Goal: Task Accomplishment & Management: Manage account settings

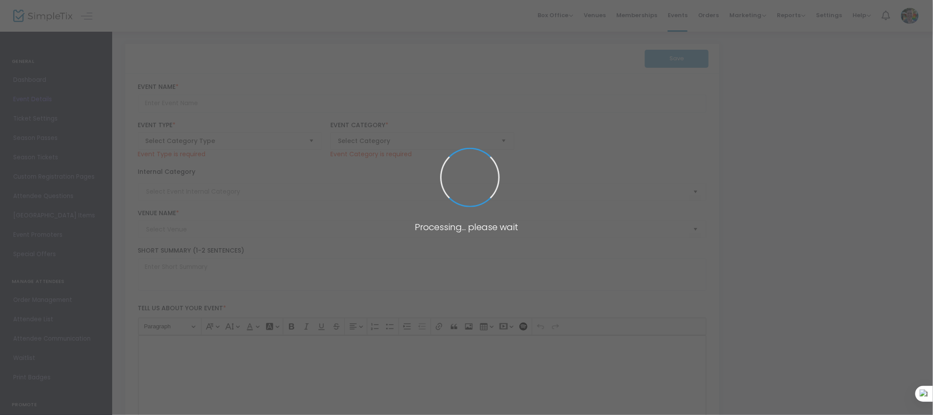
type input "Member General Admission"
type textarea "Testing"
checkbox input "true"
type input "9.750 %"
type input "Register"
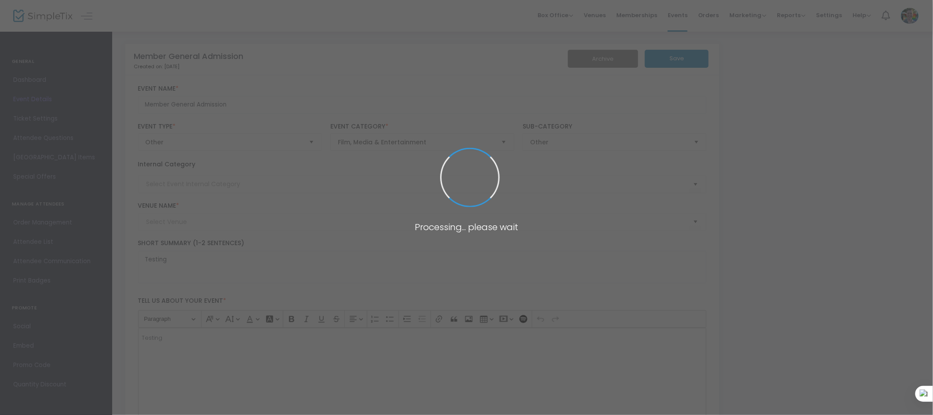
type input "Memphis Brooks Museum of Art"
type input "Advanced Figure Drawing: Heads and Facial Features"
type textarea "Master the art of capturing unique faces and figures with expert guidance from …"
type input "Register Now"
type input "Art Making"
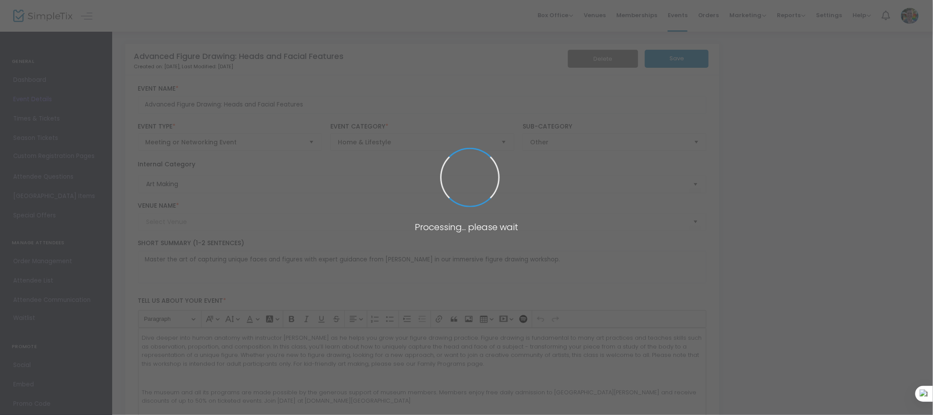
type input "[PERSON_NAME][GEOGRAPHIC_DATA]"
type input "Happy Hour at the [PERSON_NAME]: [PERSON_NAME] with [PERSON_NAME]"
type textarea "Relish in the holiday season with festive tunes from local flutist [PERSON_NAME…"
type input "Register Now"
type input "Music"
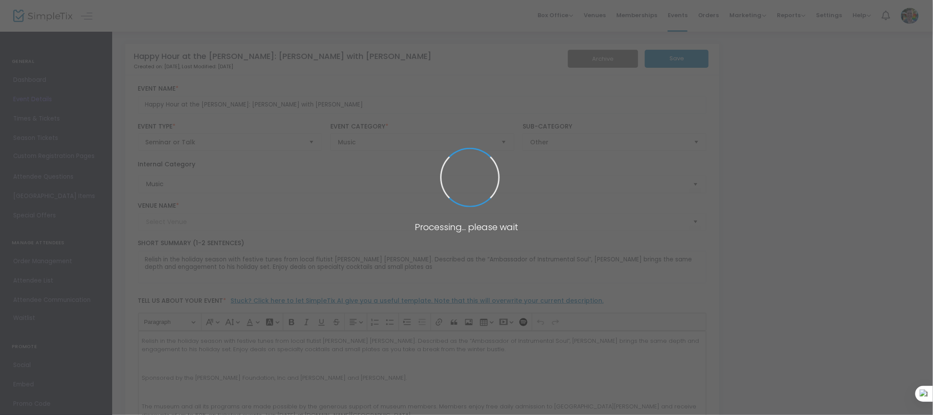
type input "[PERSON_NAME][GEOGRAPHIC_DATA]"
type input "with abundance we breathe"
type textarea "Inspired by [PERSON_NAME] with abundance we meet, this singular musical perform…"
type input "Register"
type input "Music"
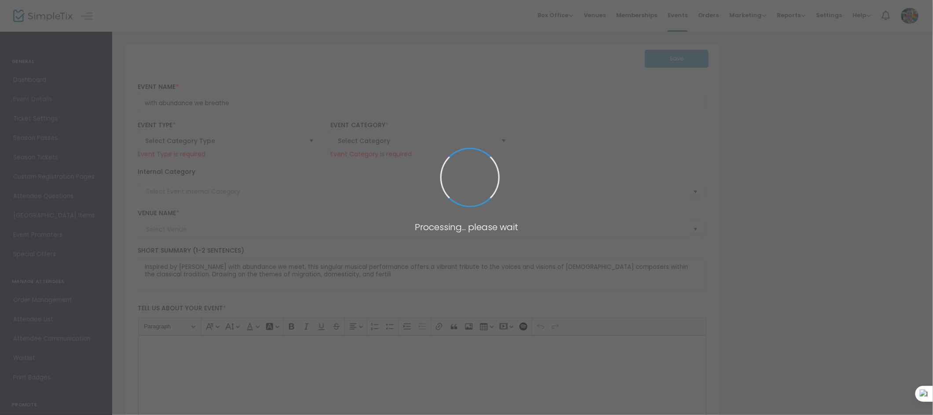
type input "[PERSON_NAME][GEOGRAPHIC_DATA]"
type input "Perfect Pairings: Table Sponsor Registration"
type textarea "Experience an unforgettable evening of art, design, and gourmet cuisine at Perf…"
checkbox input "true"
type input "Register"
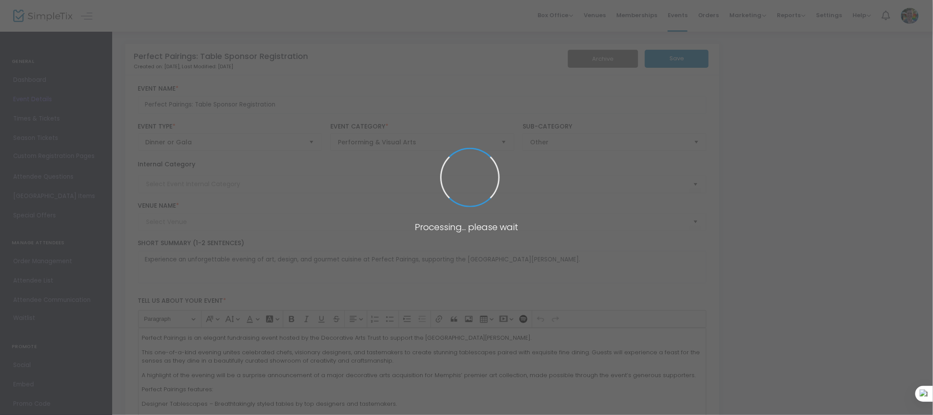
type input "Food & Wine"
type input "[PERSON_NAME][GEOGRAPHIC_DATA]"
type input "Memphis Legend: [PERSON_NAME] at the [GEOGRAPHIC_DATA][PERSON_NAME]"
type textarea "Memphis legend [PERSON_NAME] is coming to your art museum! Hailed by [PERSON_NA…"
type input "Register"
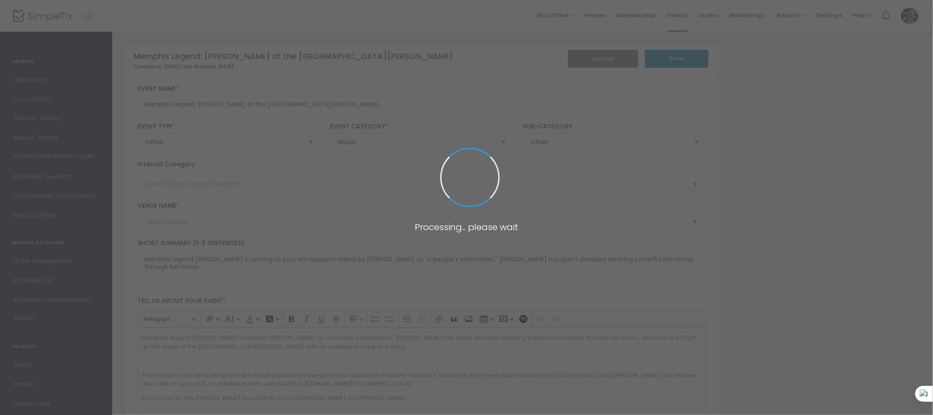
type input "Music"
type input "[PERSON_NAME][GEOGRAPHIC_DATA]"
type input "Super Saturday - Pointilism and Pissaro"
type textarea "Create vibrant pointillist masterpieces with Q-tips and chopsticks every free S…"
type input "Register Now"
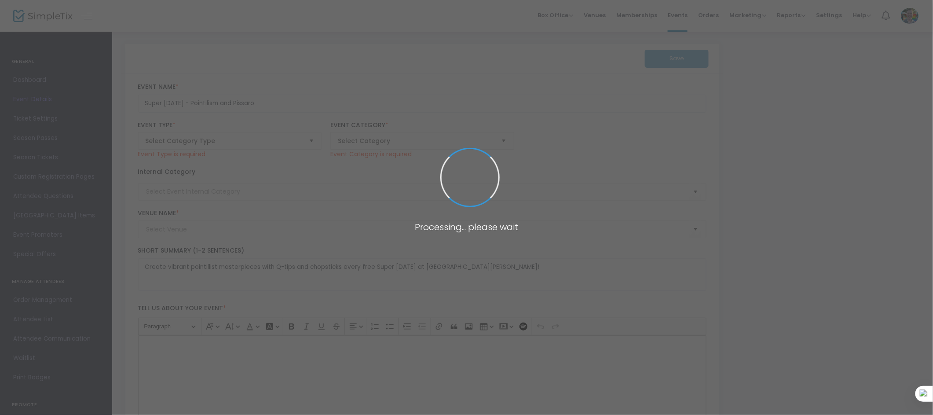
type input "Family"
type input "[PERSON_NAME][GEOGRAPHIC_DATA]"
type input "Group Admission"
type textarea "Book your group visit to your art museum here!"
checkbox input "true"
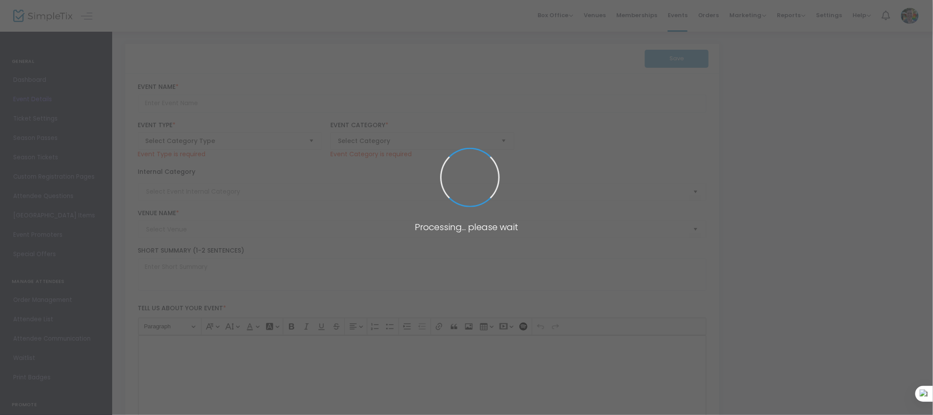
type input "Register"
type input "[PERSON_NAME][GEOGRAPHIC_DATA]"
type input "Member General Admission"
type textarea "Testing"
checkbox input "true"
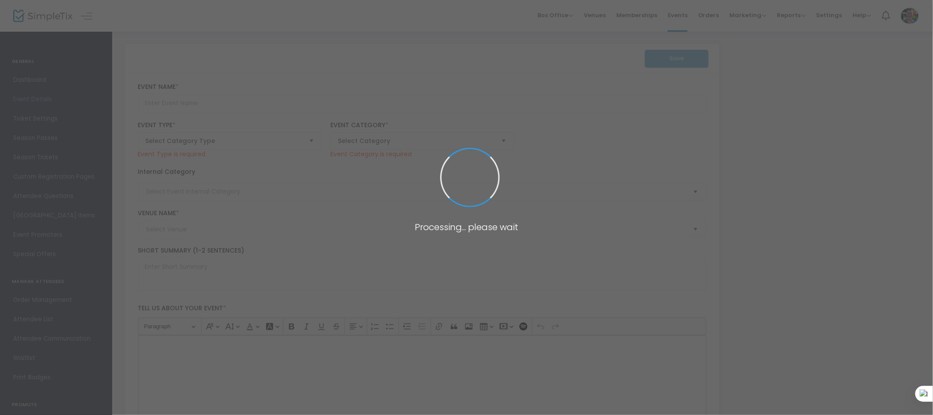
type input "9.750 %"
type input "Register"
type input "[PERSON_NAME][GEOGRAPHIC_DATA]"
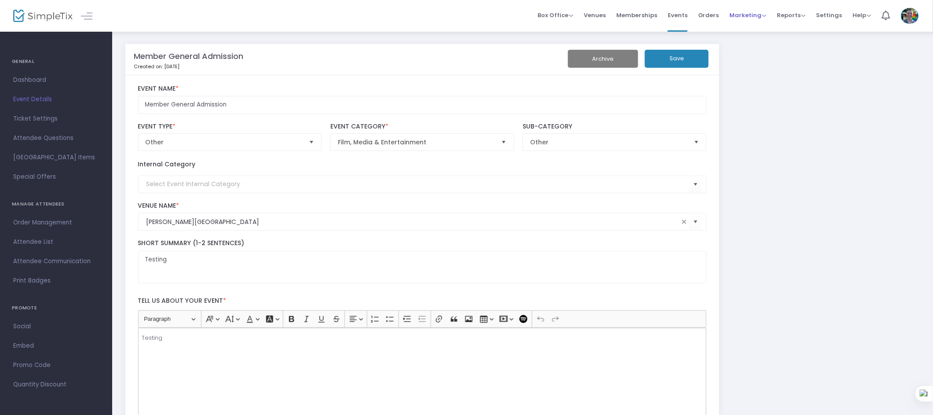
click at [748, 16] on span "Marketing" at bounding box center [748, 15] width 37 height 8
click at [756, 33] on li "Promo Codes" at bounding box center [765, 29] width 70 height 17
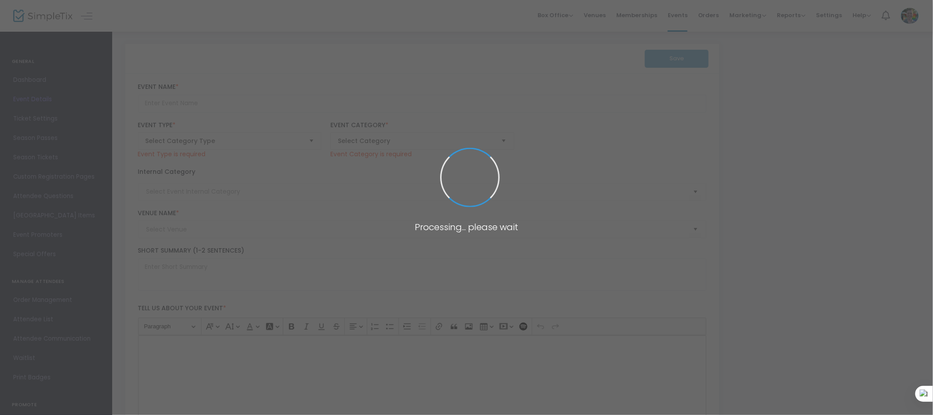
type input "Arranging the Rainbow: Floral Arranging Workshop with Midtown Bramble & Bloom"
type textarea "Celebrate summer’s vibrant spirit by creating your own dazzling rainbow flower …"
type input "Register Now"
type input "Art Making"
type input "[PERSON_NAME][GEOGRAPHIC_DATA]"
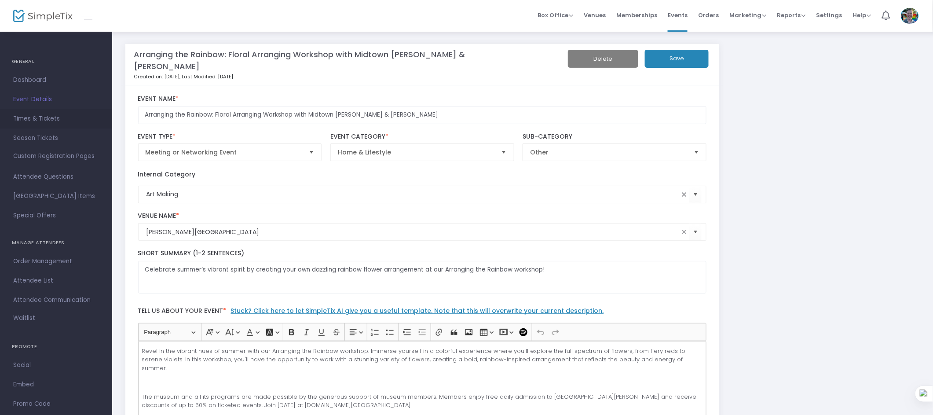
click at [29, 117] on span "Times & Tickets" at bounding box center [56, 118] width 86 height 11
